Goal: Navigation & Orientation: Find specific page/section

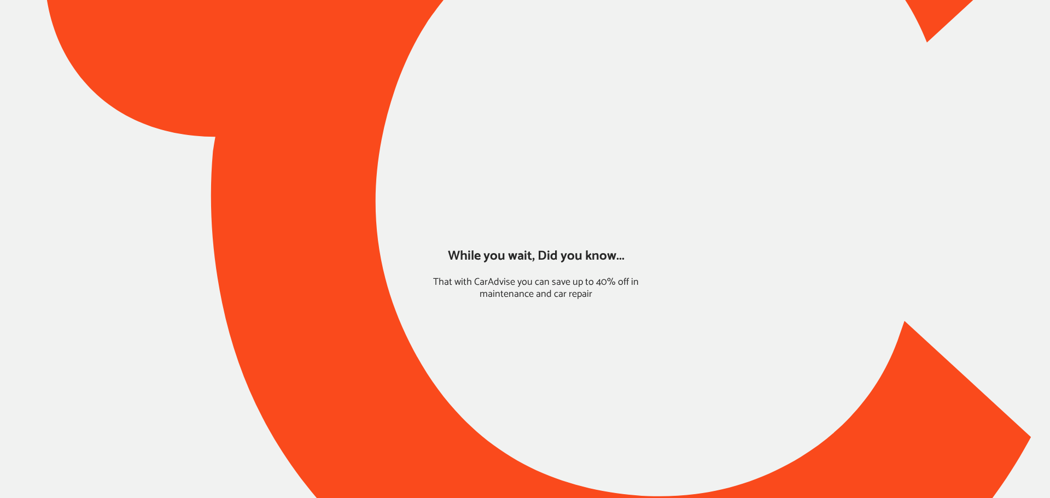
type input "*****"
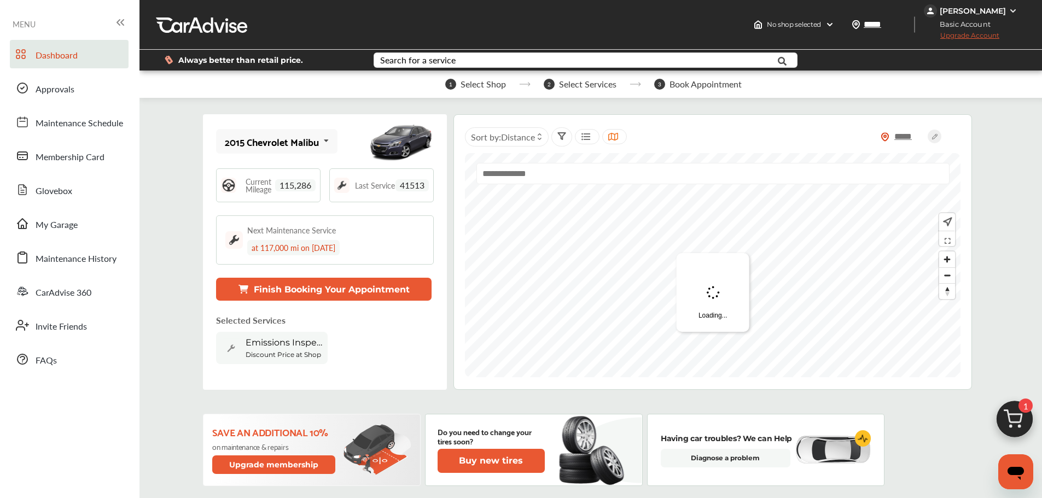
drag, startPoint x: 996, startPoint y: 11, endPoint x: 994, endPoint y: 20, distance: 9.0
click at [996, 11] on div "[PERSON_NAME]" at bounding box center [973, 11] width 66 height 10
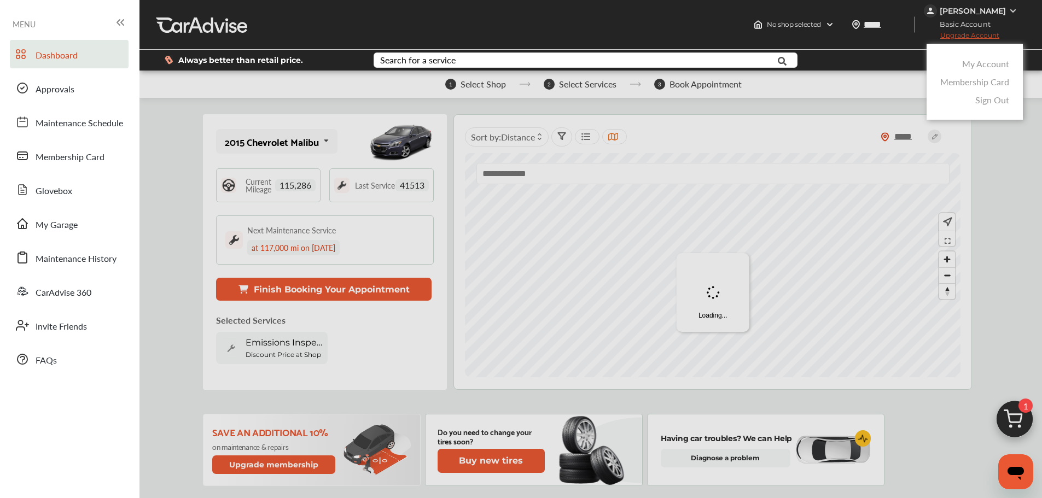
click at [970, 84] on link "Membership Card" at bounding box center [974, 81] width 69 height 13
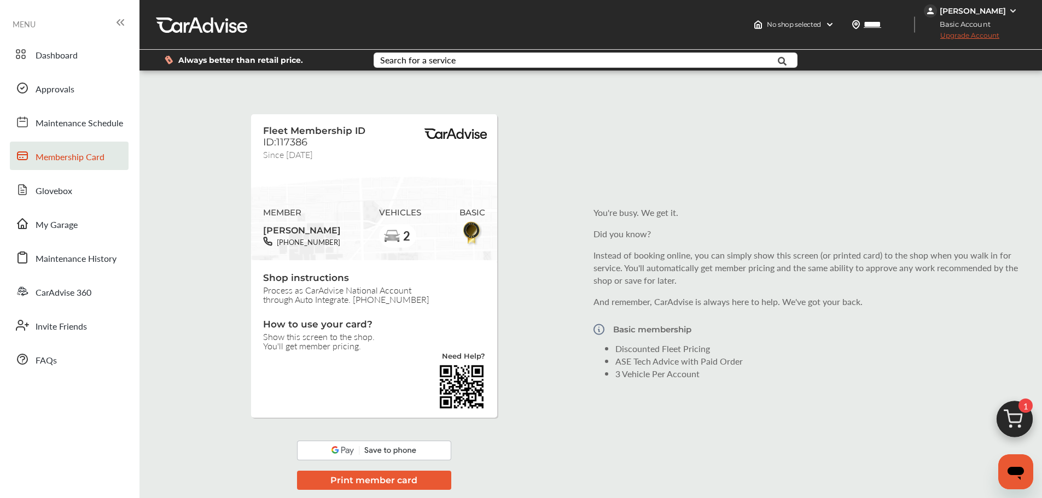
click at [978, 4] on div "[PERSON_NAME]" at bounding box center [972, 10] width 96 height 13
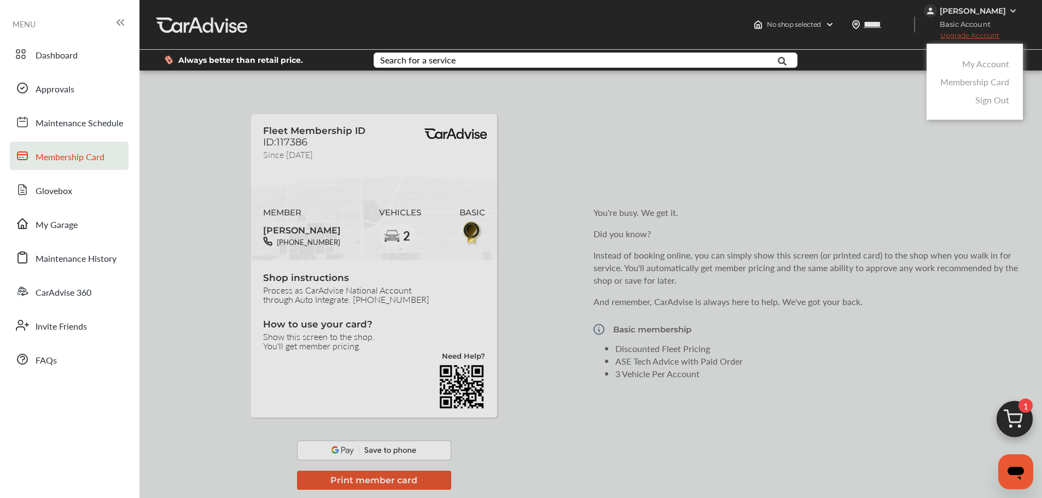
click at [980, 66] on link "My Account" at bounding box center [985, 63] width 47 height 13
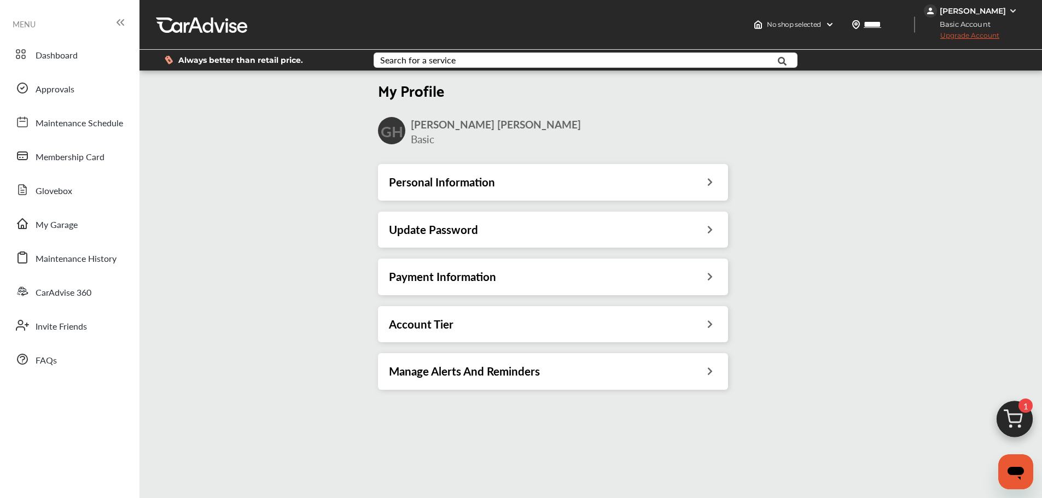
click at [455, 271] on h3 "Payment Information" at bounding box center [442, 277] width 107 height 14
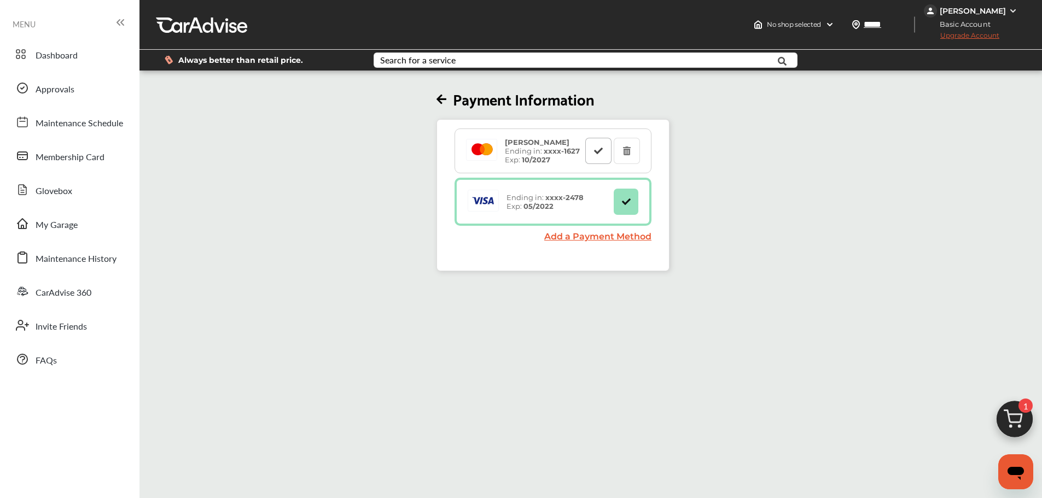
click at [600, 150] on icon at bounding box center [598, 151] width 10 height 8
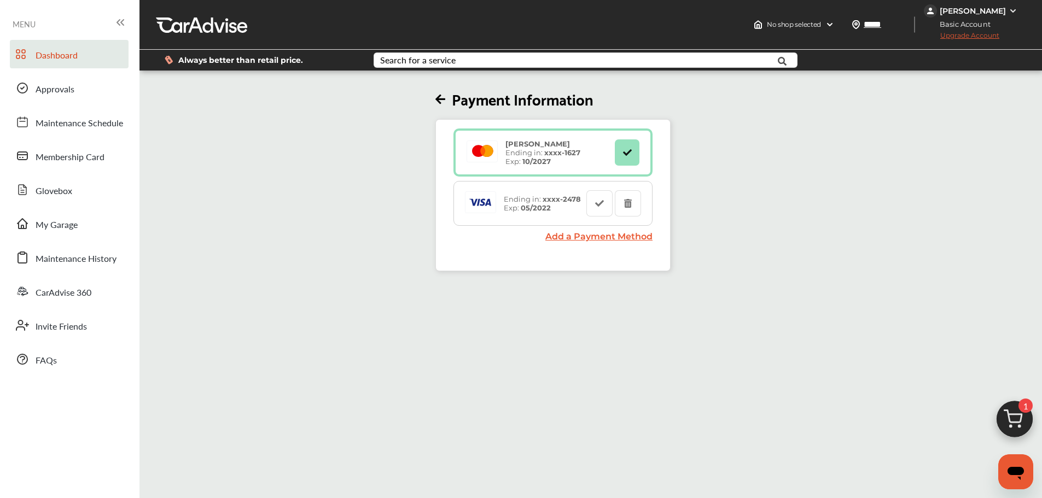
click at [52, 56] on span "Dashboard" at bounding box center [57, 56] width 42 height 14
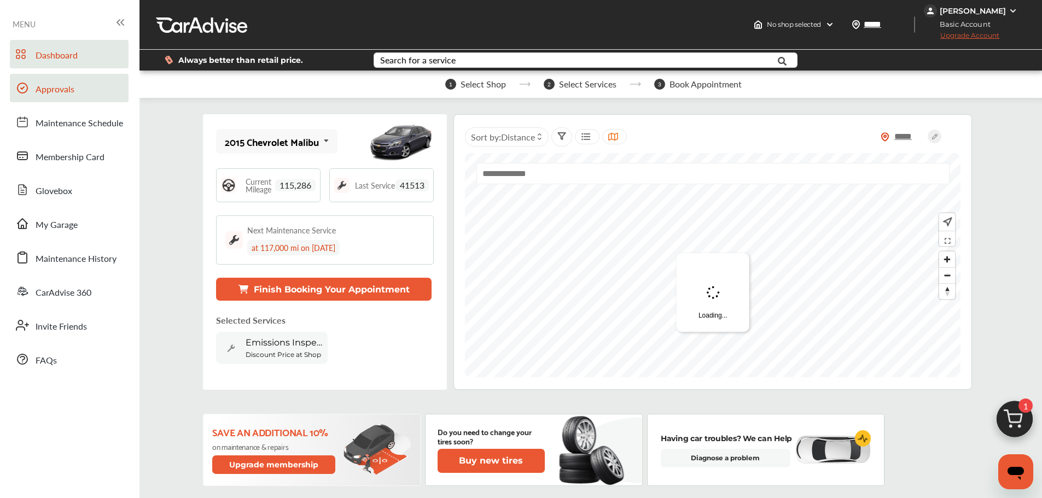
click at [38, 84] on span "Approvals" at bounding box center [55, 90] width 39 height 14
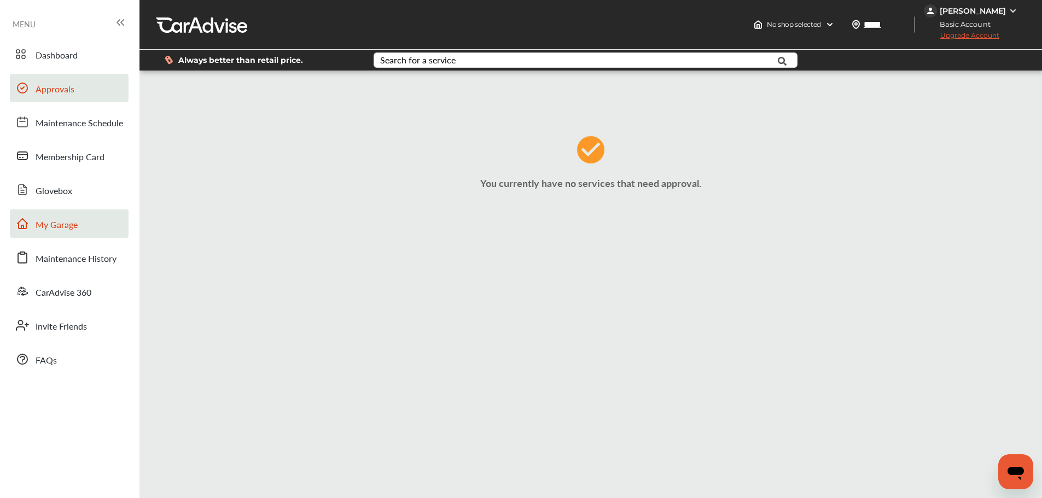
click at [62, 232] on link "My Garage" at bounding box center [69, 223] width 119 height 28
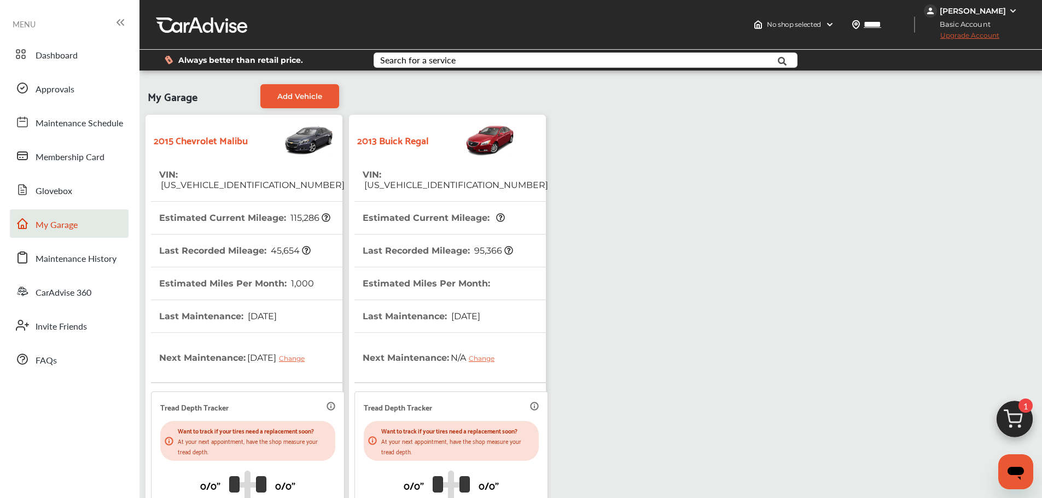
click at [402, 180] on span "[US_VEHICLE_IDENTIFICATION_NUMBER]" at bounding box center [455, 185] width 185 height 10
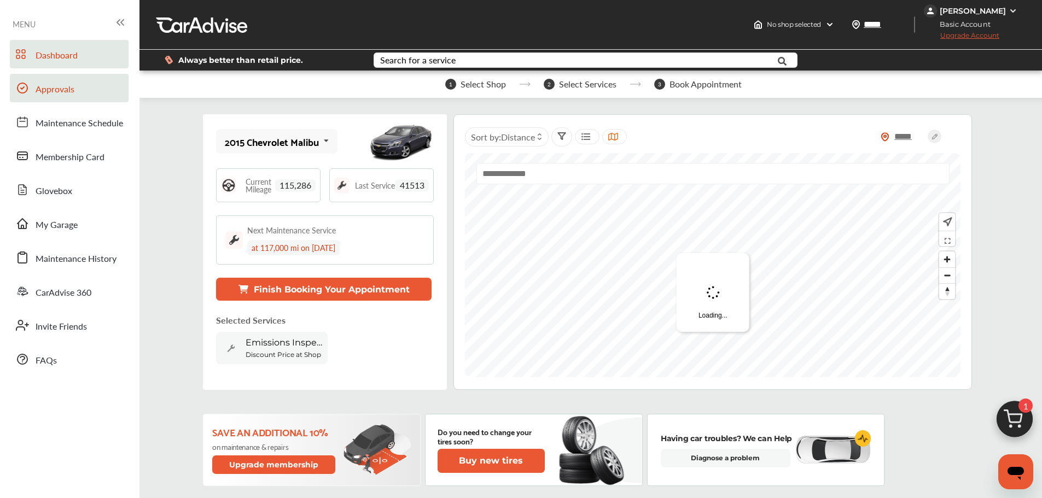
click at [63, 88] on span "Approvals" at bounding box center [55, 90] width 39 height 14
